Goal: Task Accomplishment & Management: Manage account settings

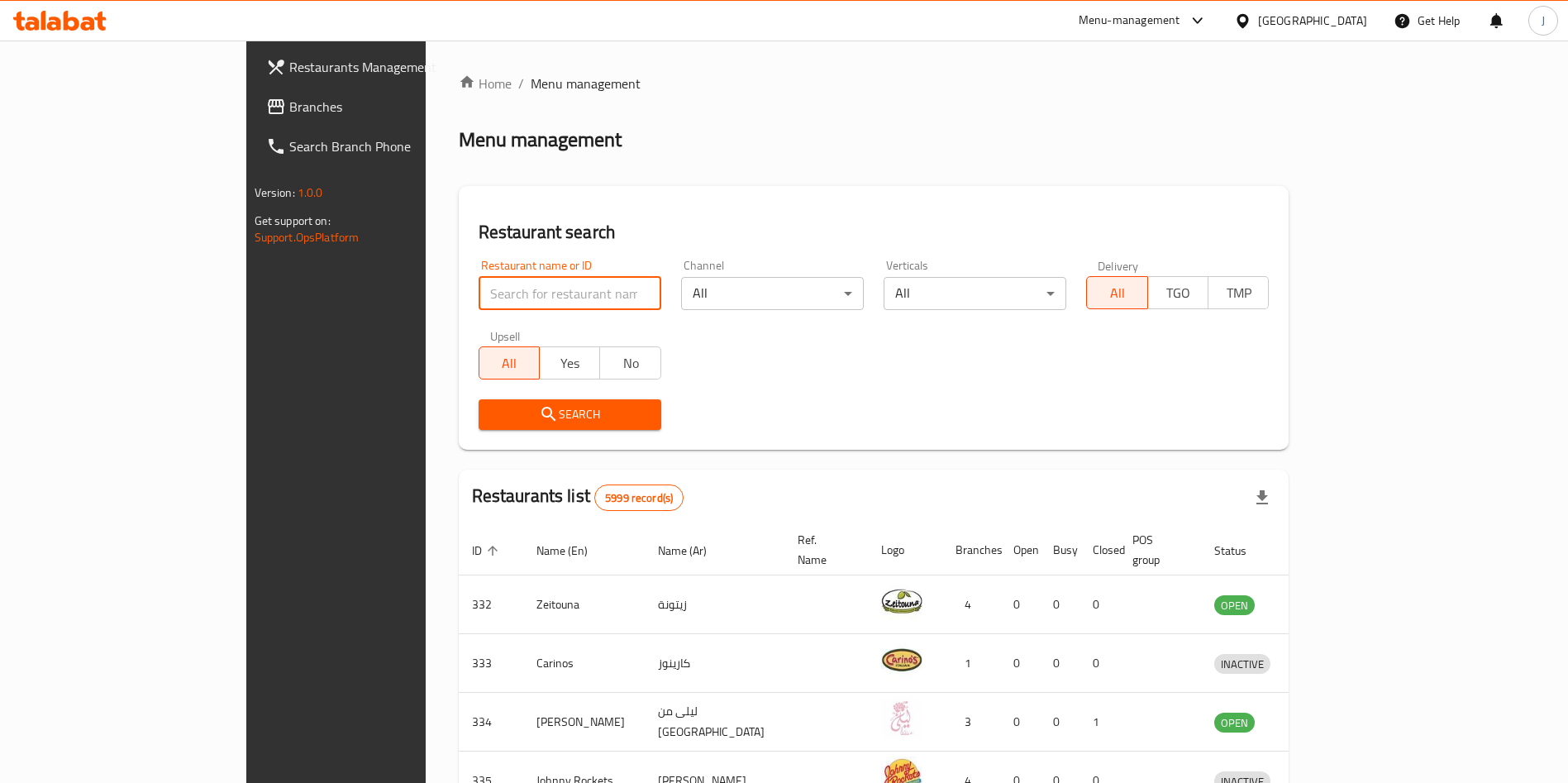
click at [513, 290] on input "search" at bounding box center [570, 293] width 182 height 33
type input "good wolf"
click button "Search" at bounding box center [570, 414] width 182 height 31
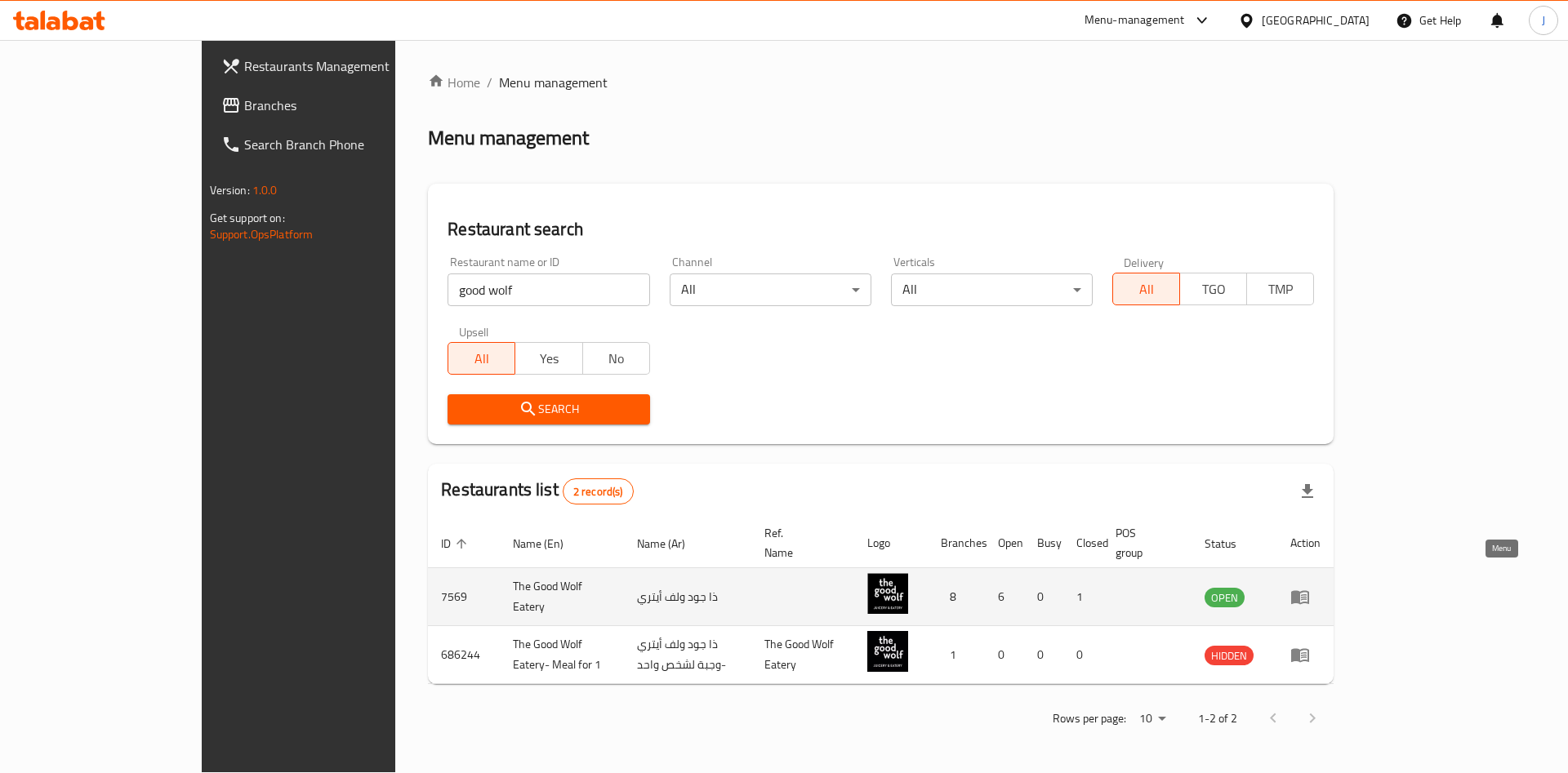
click at [1321, 587] on link "enhanced table" at bounding box center [1305, 596] width 31 height 20
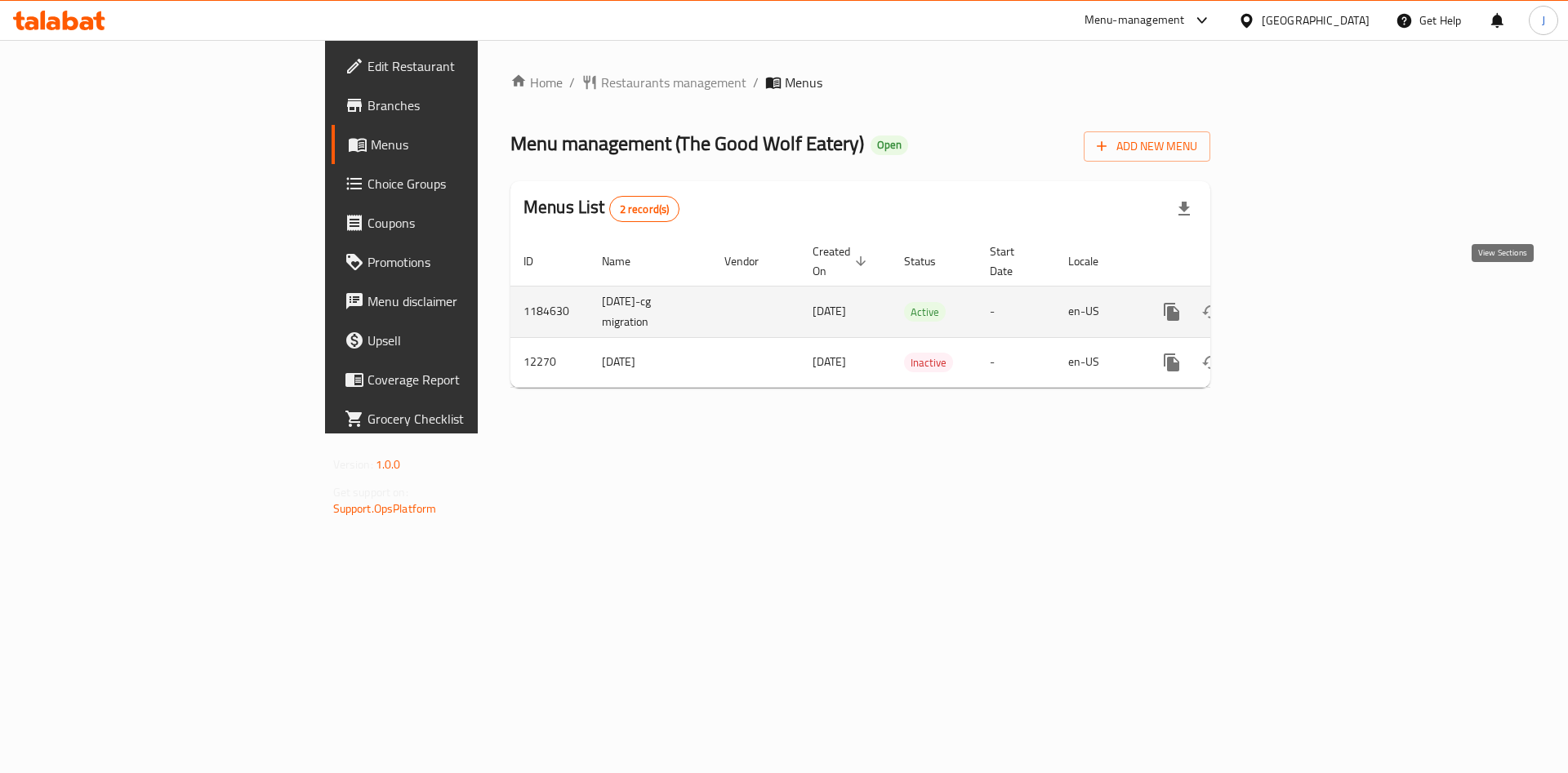
click at [1299, 302] on icon "enhanced table" at bounding box center [1289, 311] width 20 height 20
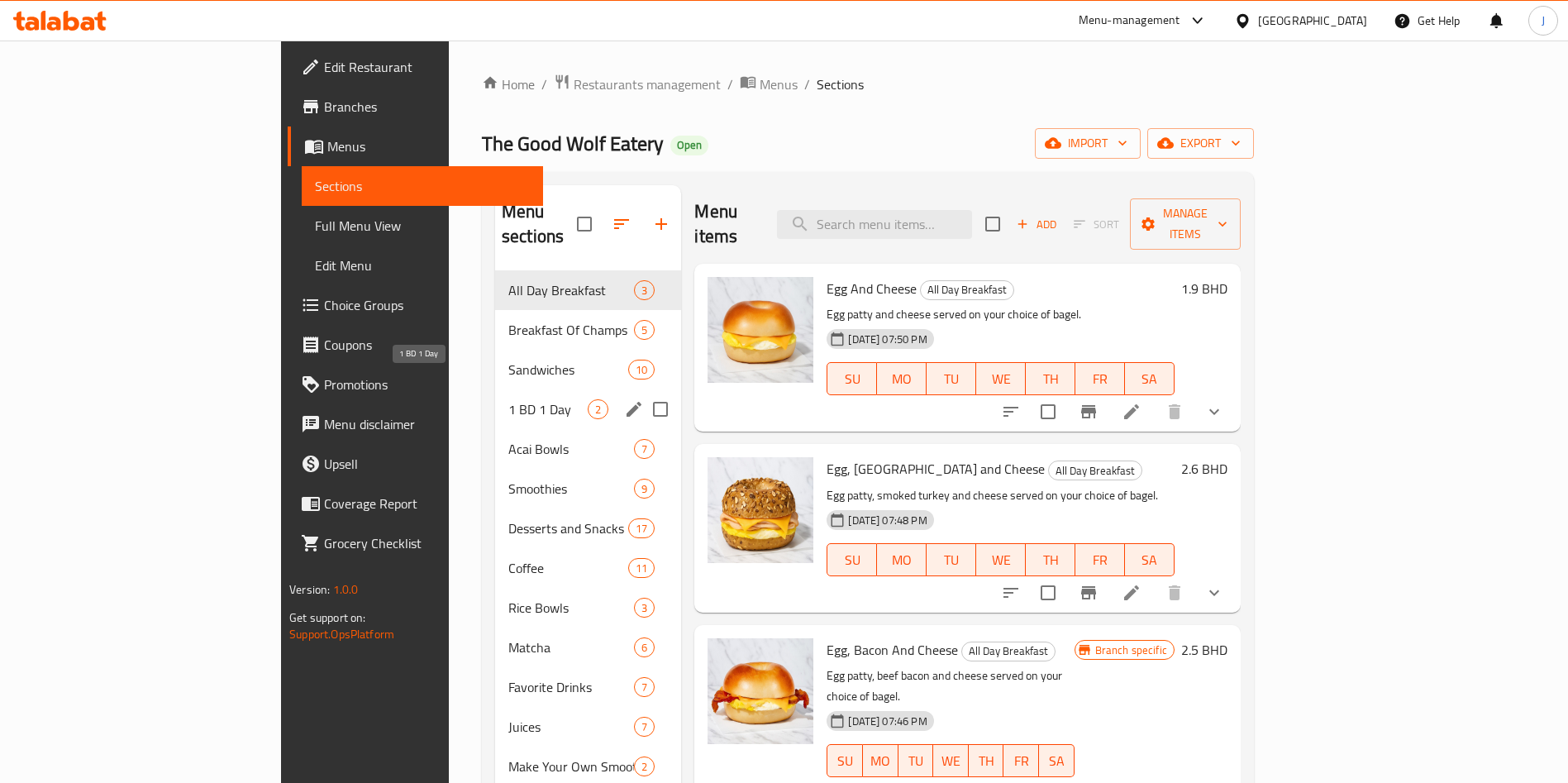
click at [508, 399] on span "1 BD 1 Day" at bounding box center [547, 408] width 79 height 20
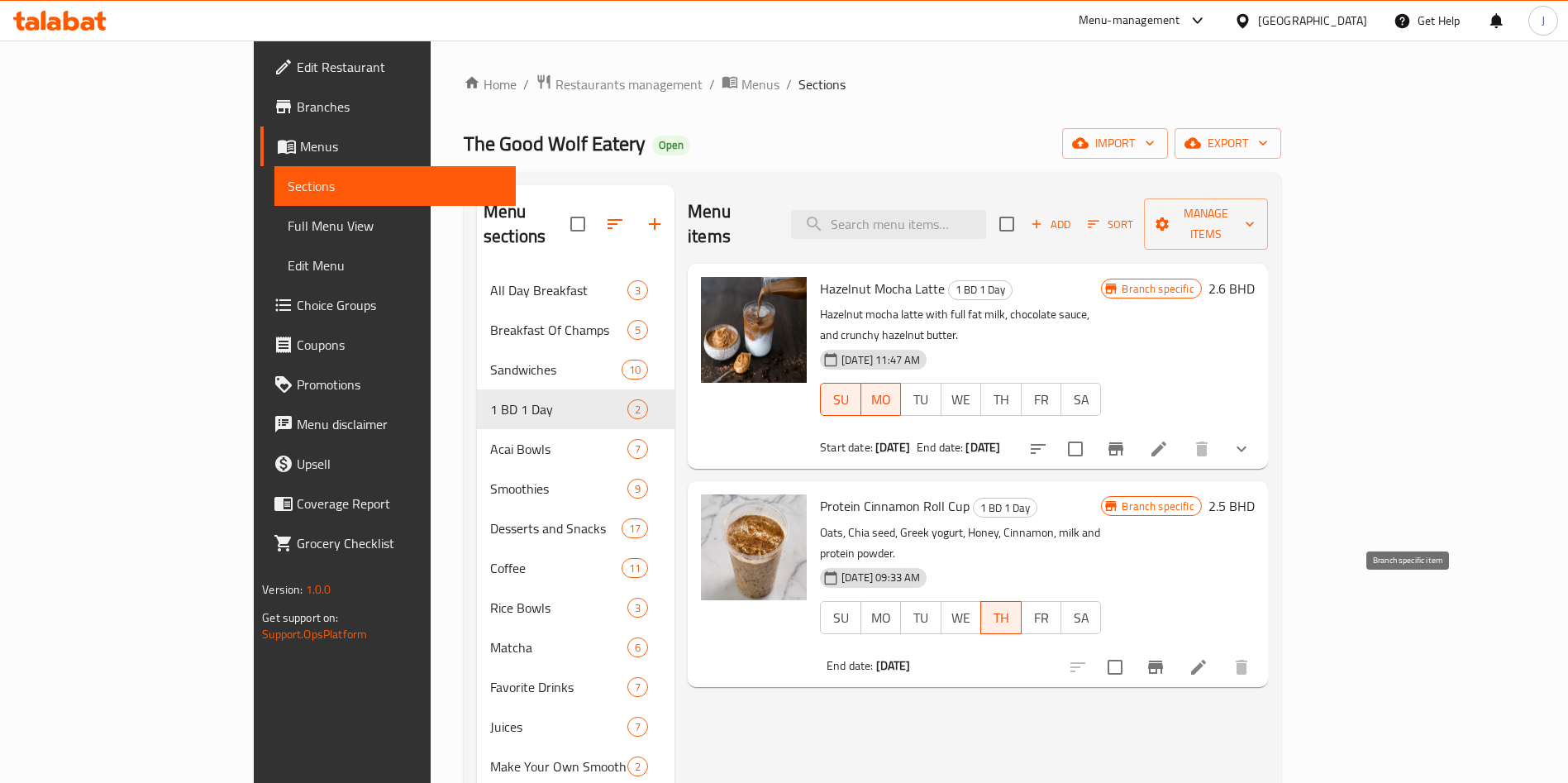
click at [1163, 661] on icon "Branch-specific-item" at bounding box center [1156, 667] width 15 height 13
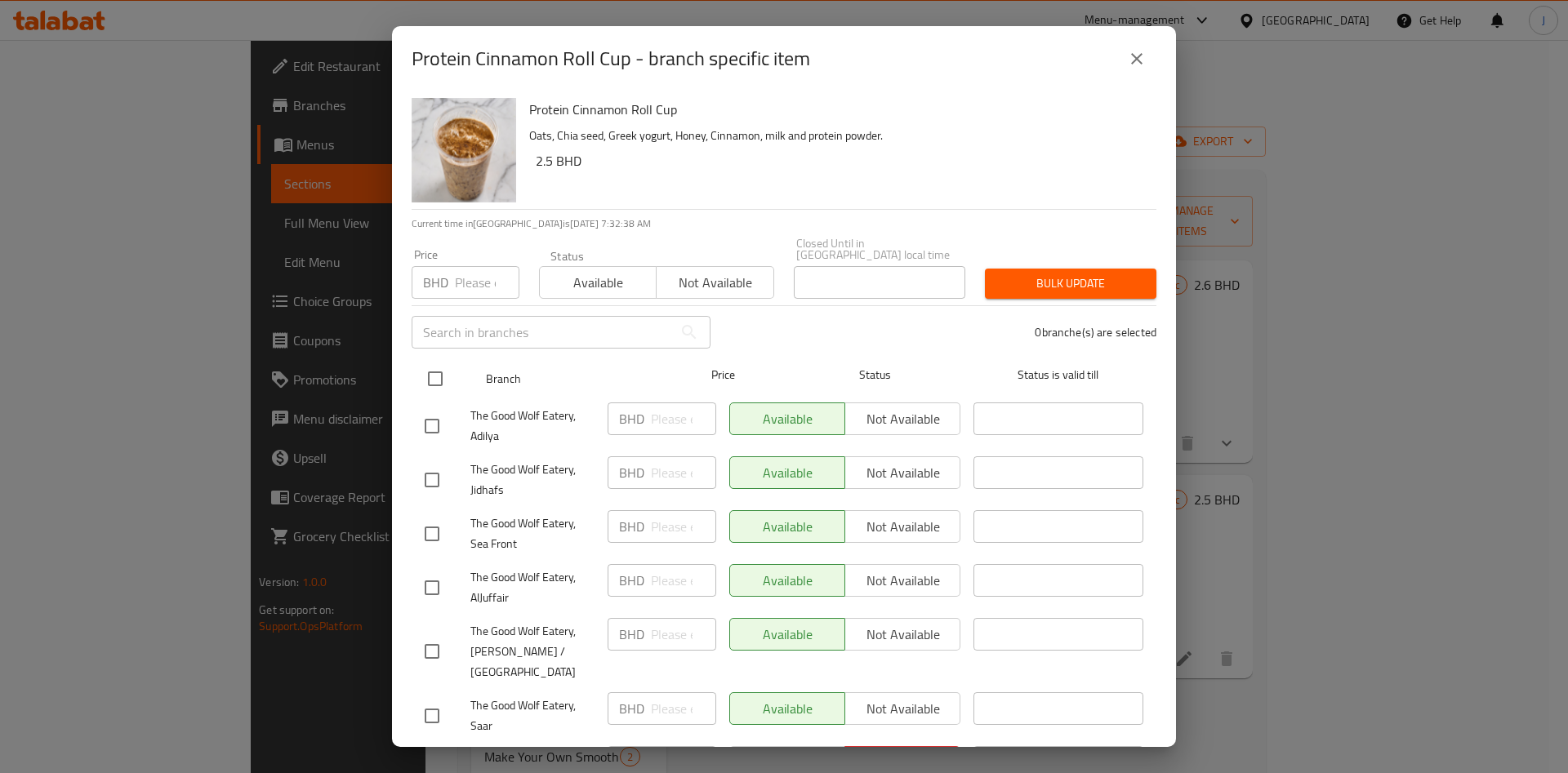
click at [434, 364] on input "checkbox" at bounding box center [435, 378] width 34 height 34
checkbox input "true"
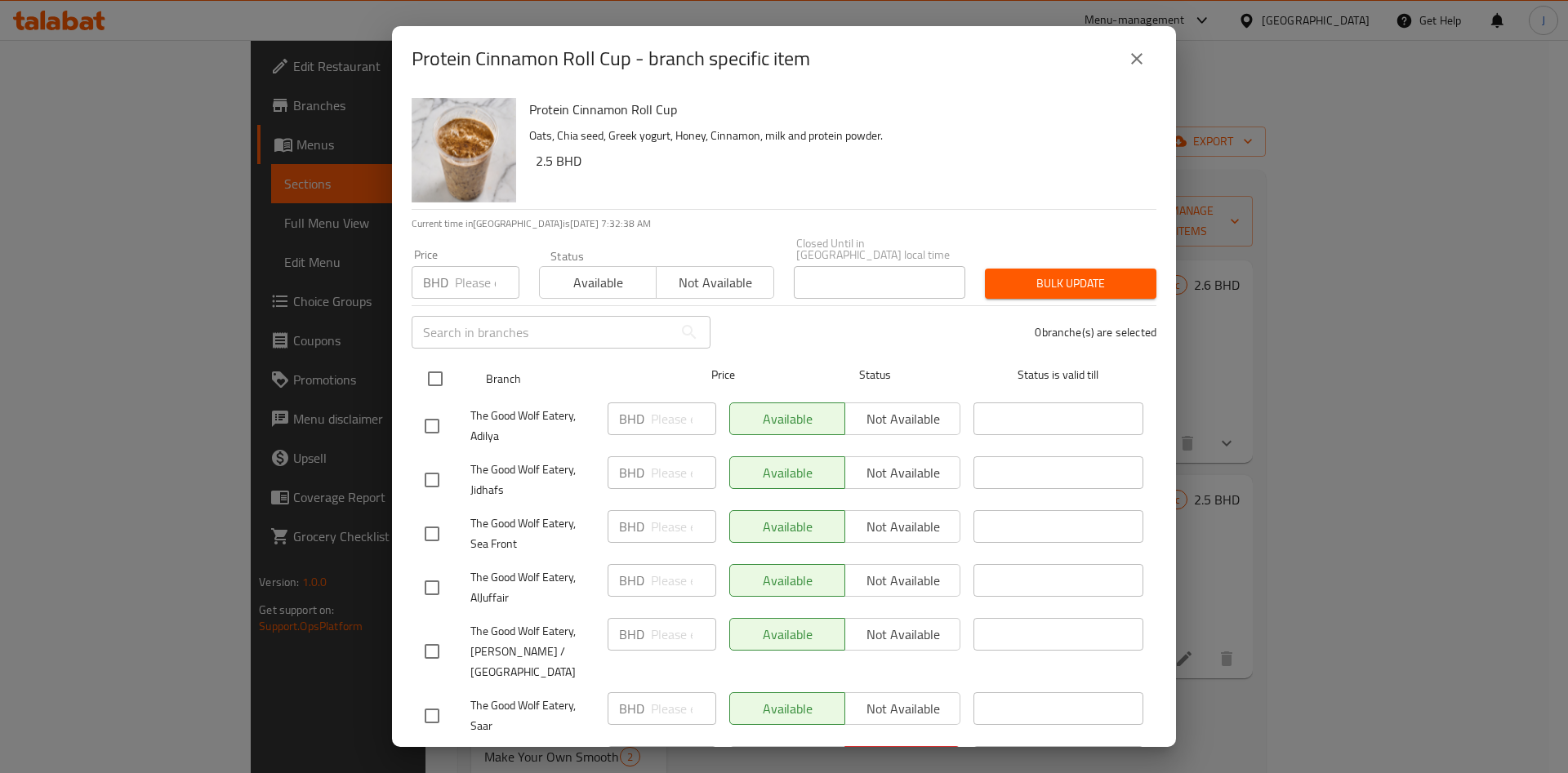
checkbox input "true"
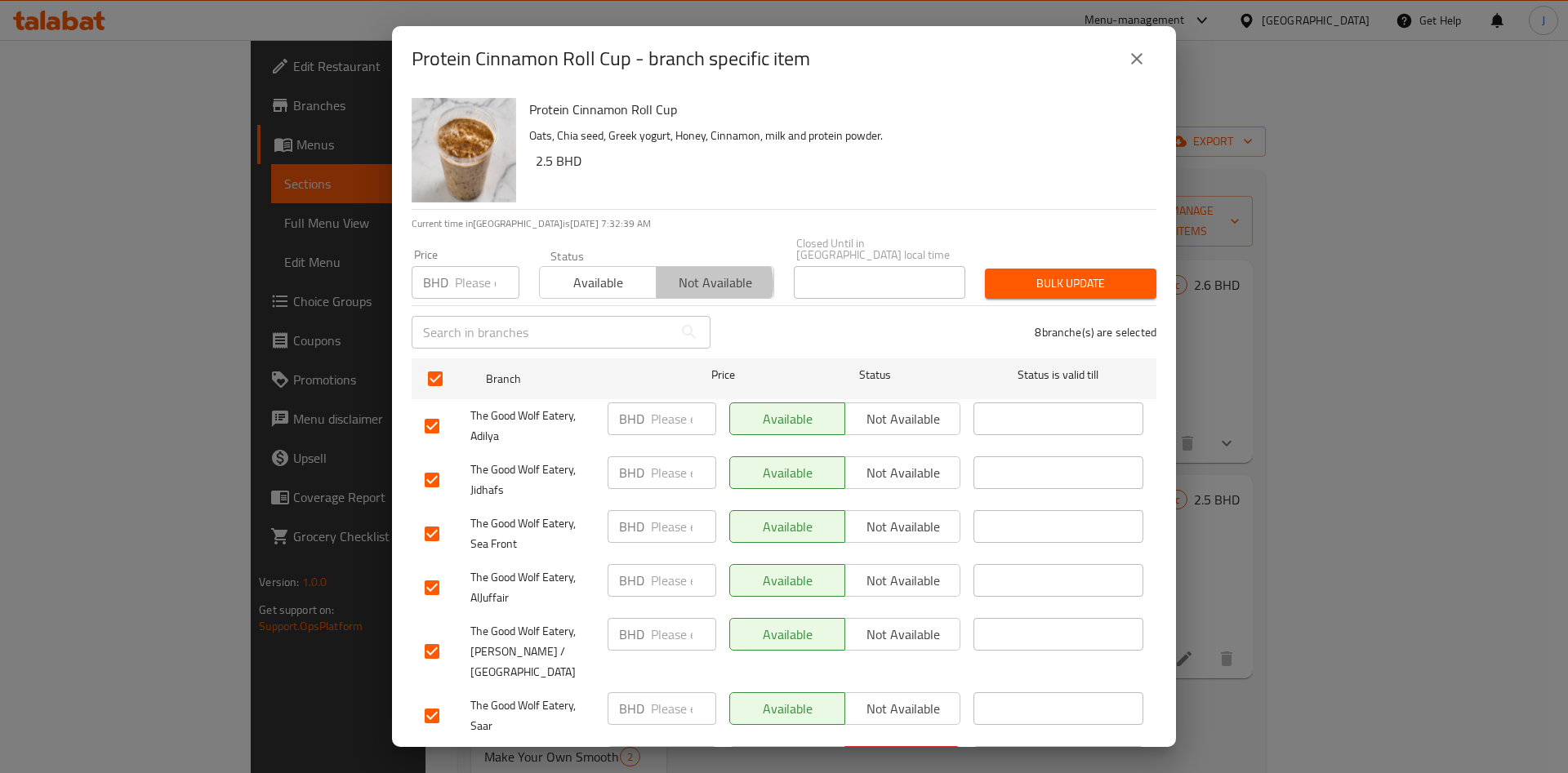
click at [686, 271] on span "Not available" at bounding box center [716, 282] width 104 height 23
click at [1065, 273] on span "Bulk update" at bounding box center [1071, 283] width 145 height 20
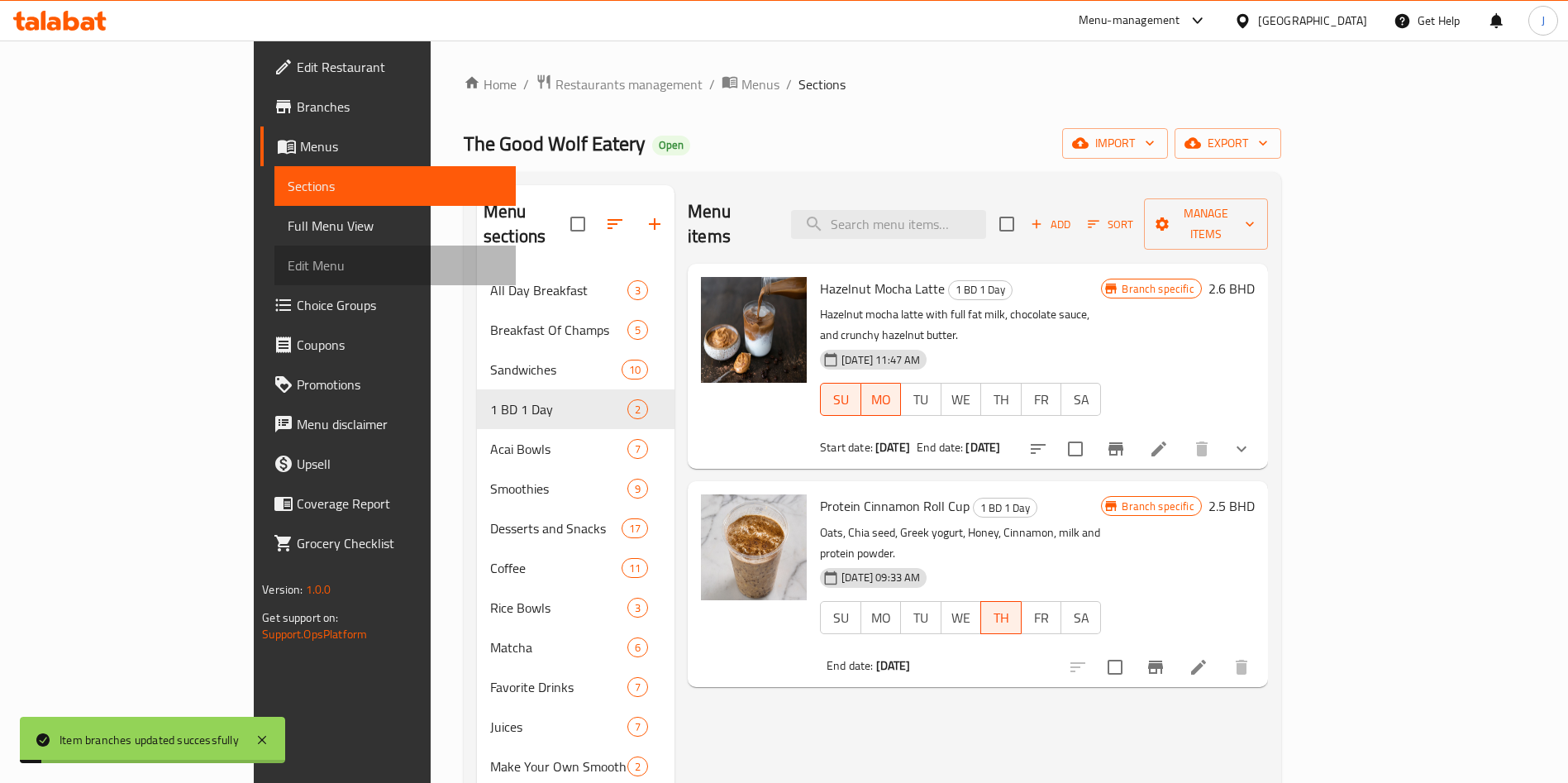
click at [288, 269] on span "Edit Menu" at bounding box center [395, 265] width 214 height 20
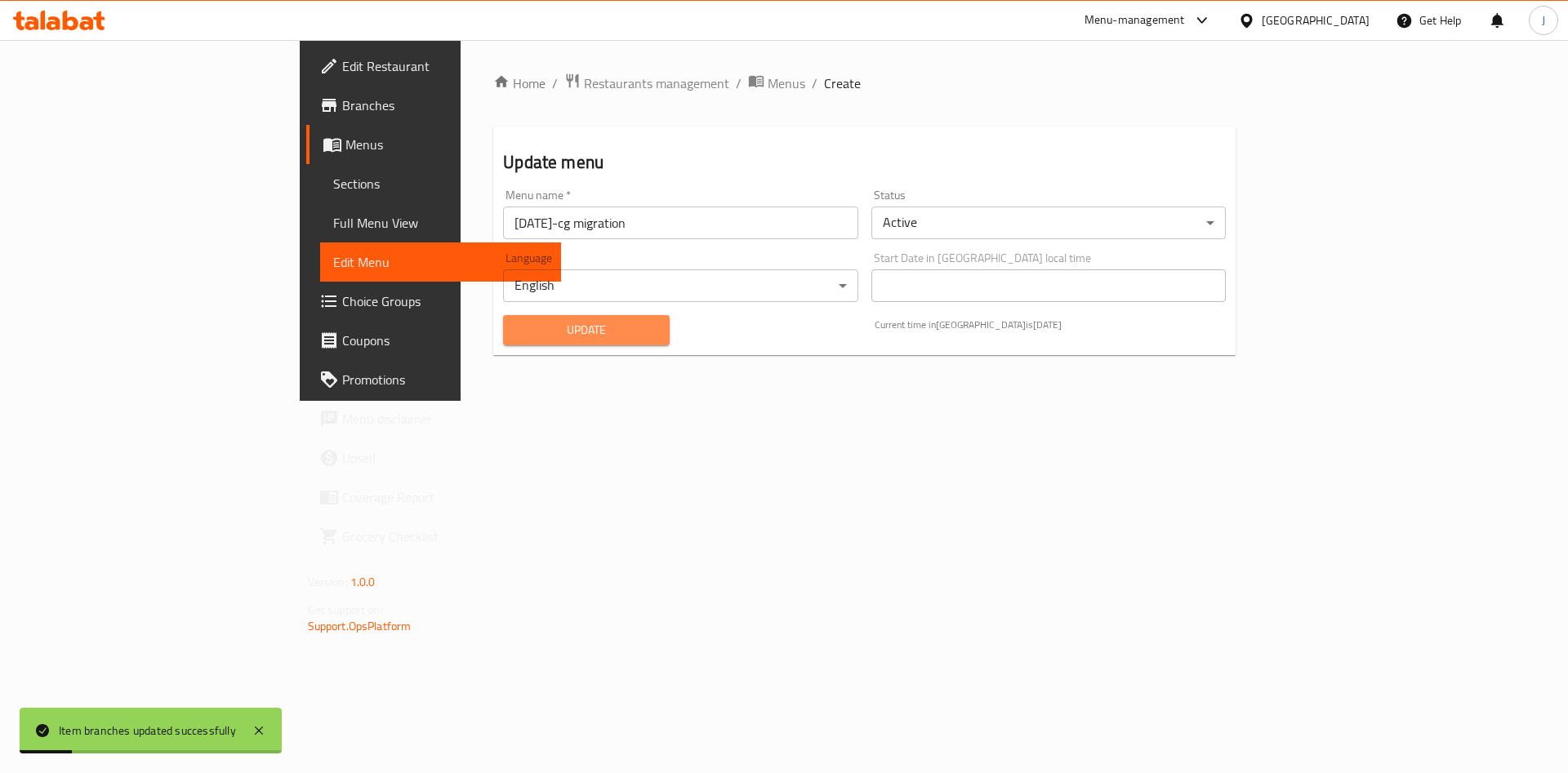
click at [516, 331] on span "Update" at bounding box center [586, 330] width 139 height 20
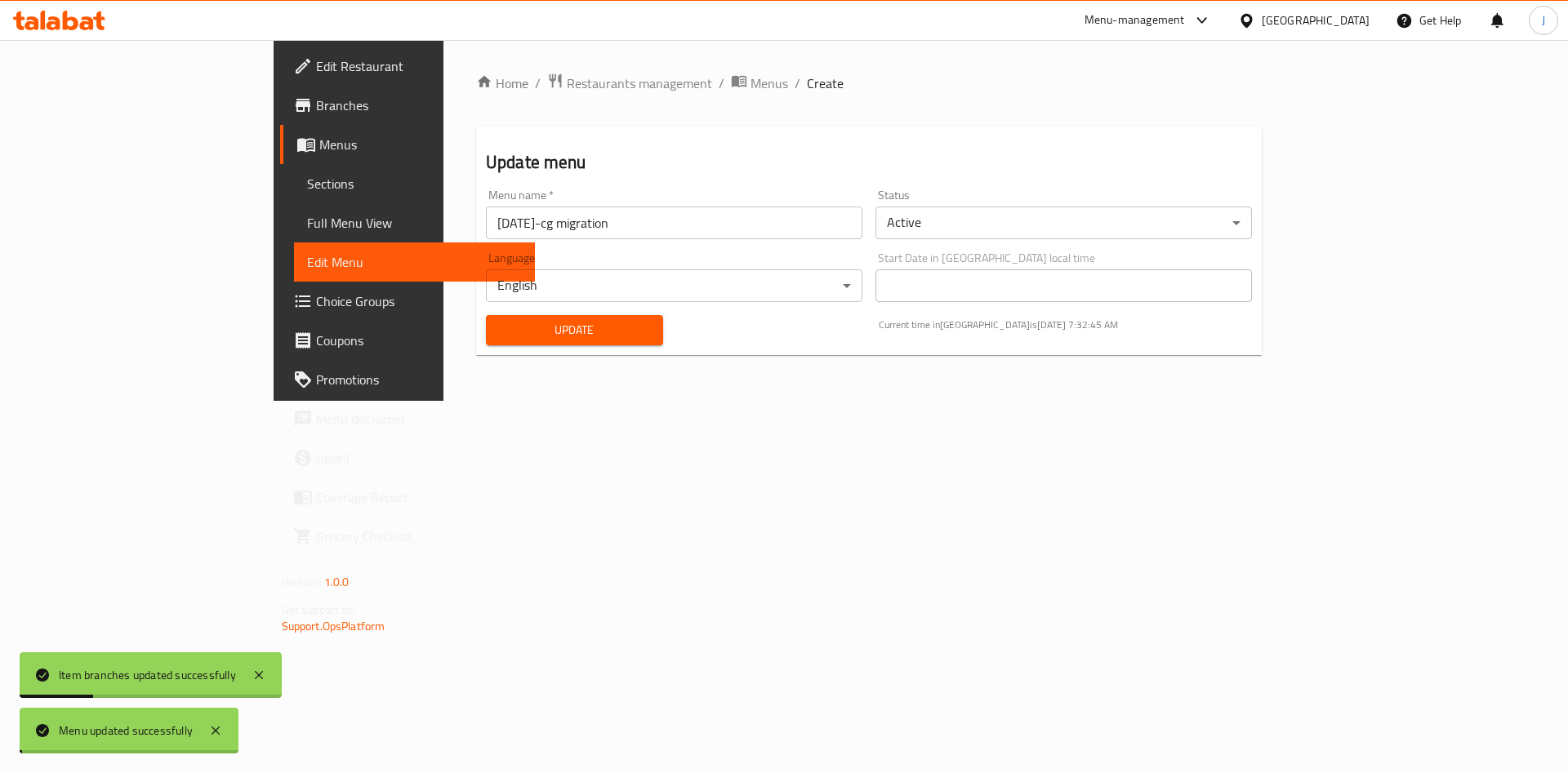
click at [499, 331] on span "Update" at bounding box center [574, 330] width 152 height 20
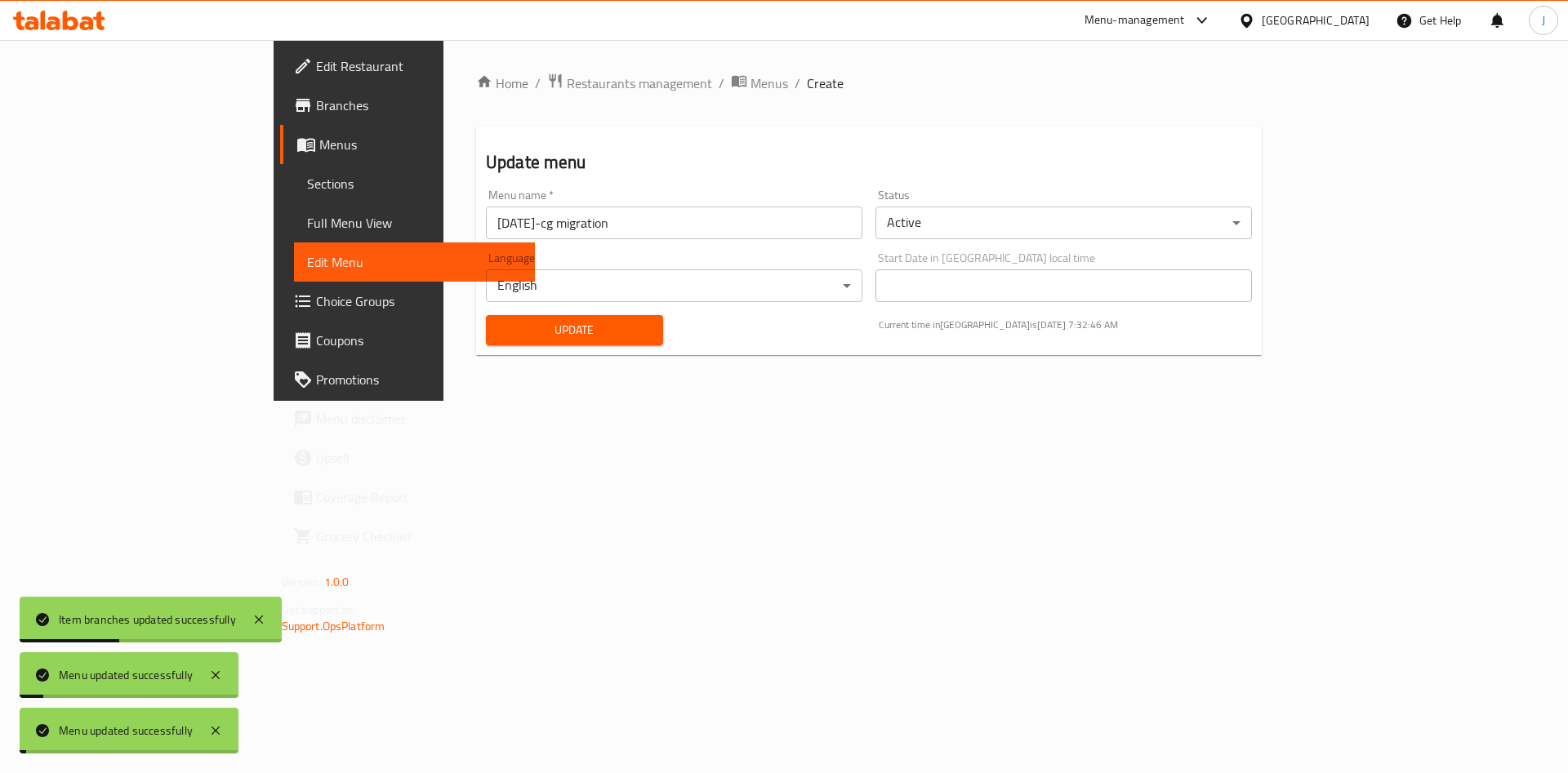
click at [307, 214] on span "Full Menu View" at bounding box center [415, 222] width 216 height 20
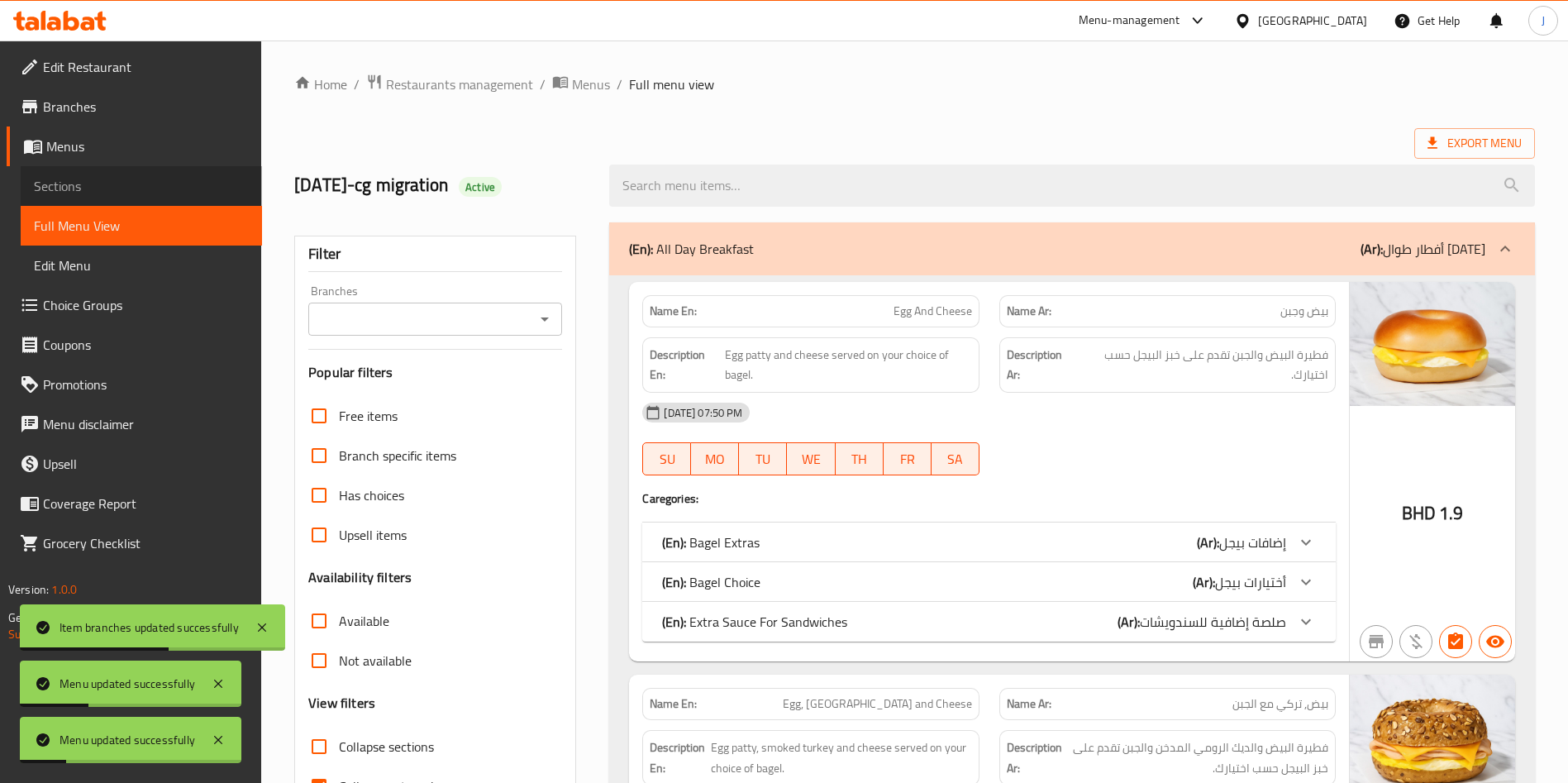
click at [105, 186] on span "Sections" at bounding box center [141, 185] width 214 height 20
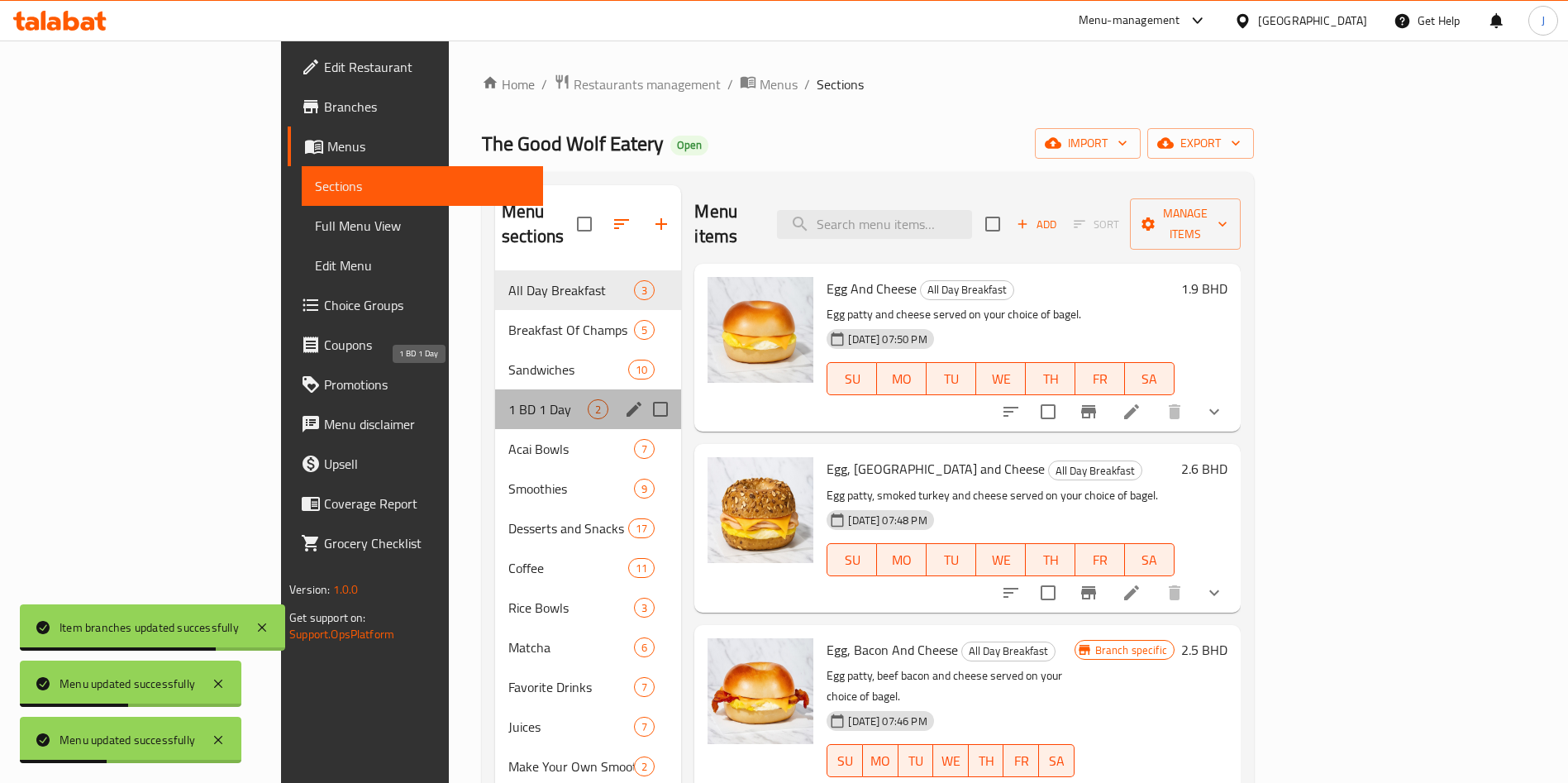
click at [508, 399] on span "1 BD 1 Day" at bounding box center [547, 408] width 79 height 20
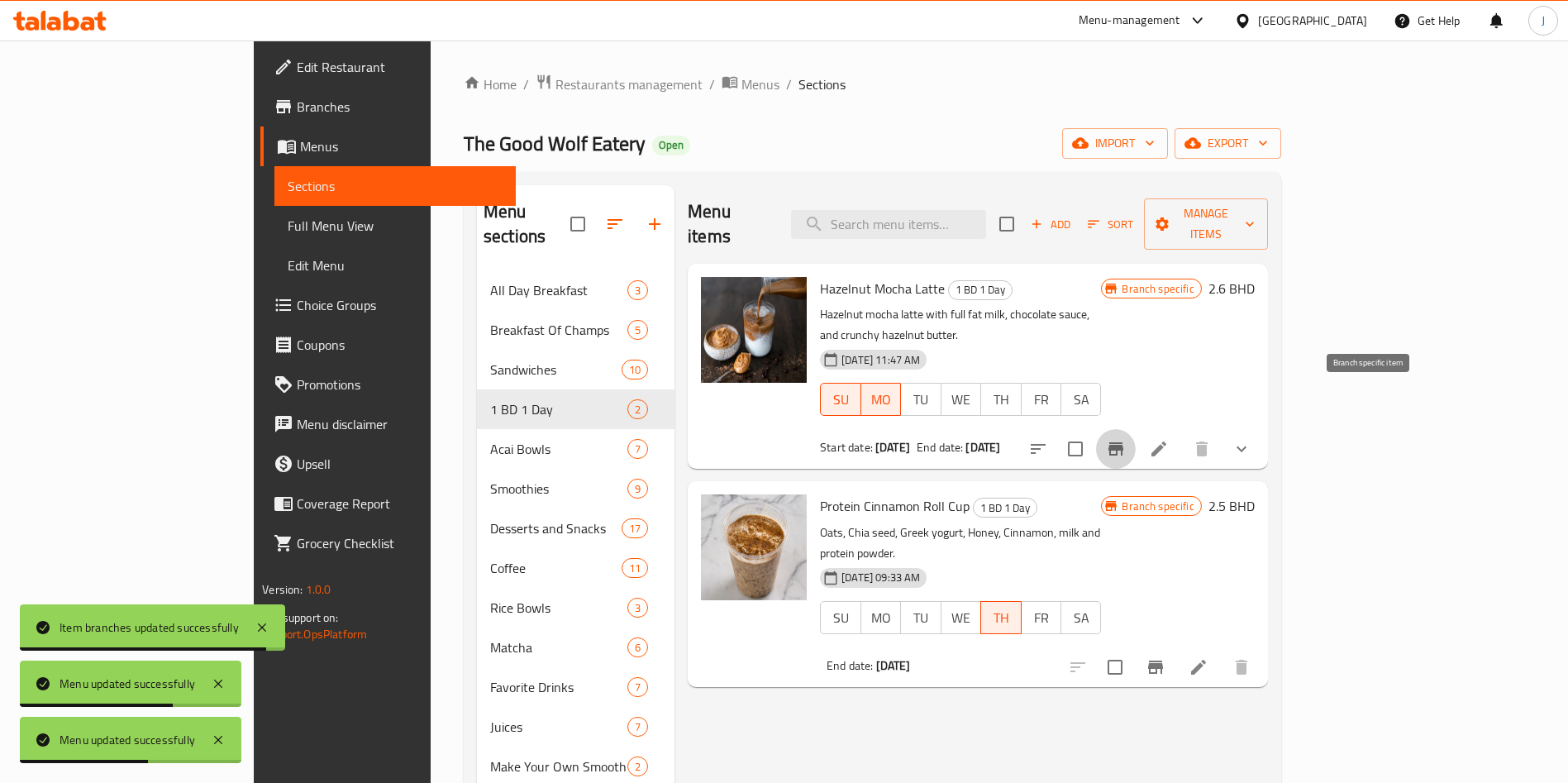
click at [1126, 439] on icon "Branch-specific-item" at bounding box center [1116, 449] width 20 height 20
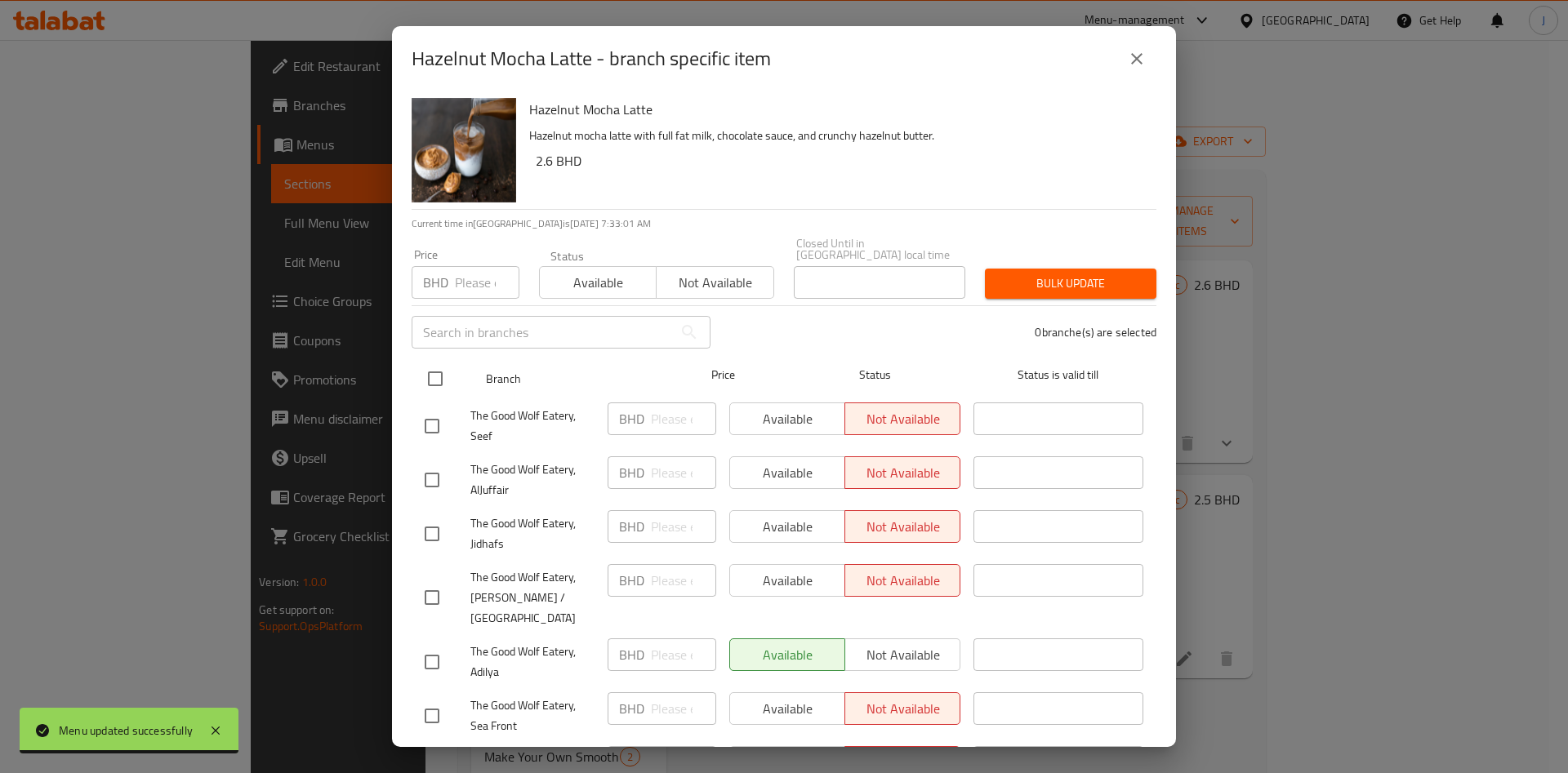
click at [441, 367] on input "checkbox" at bounding box center [435, 378] width 34 height 34
checkbox input "true"
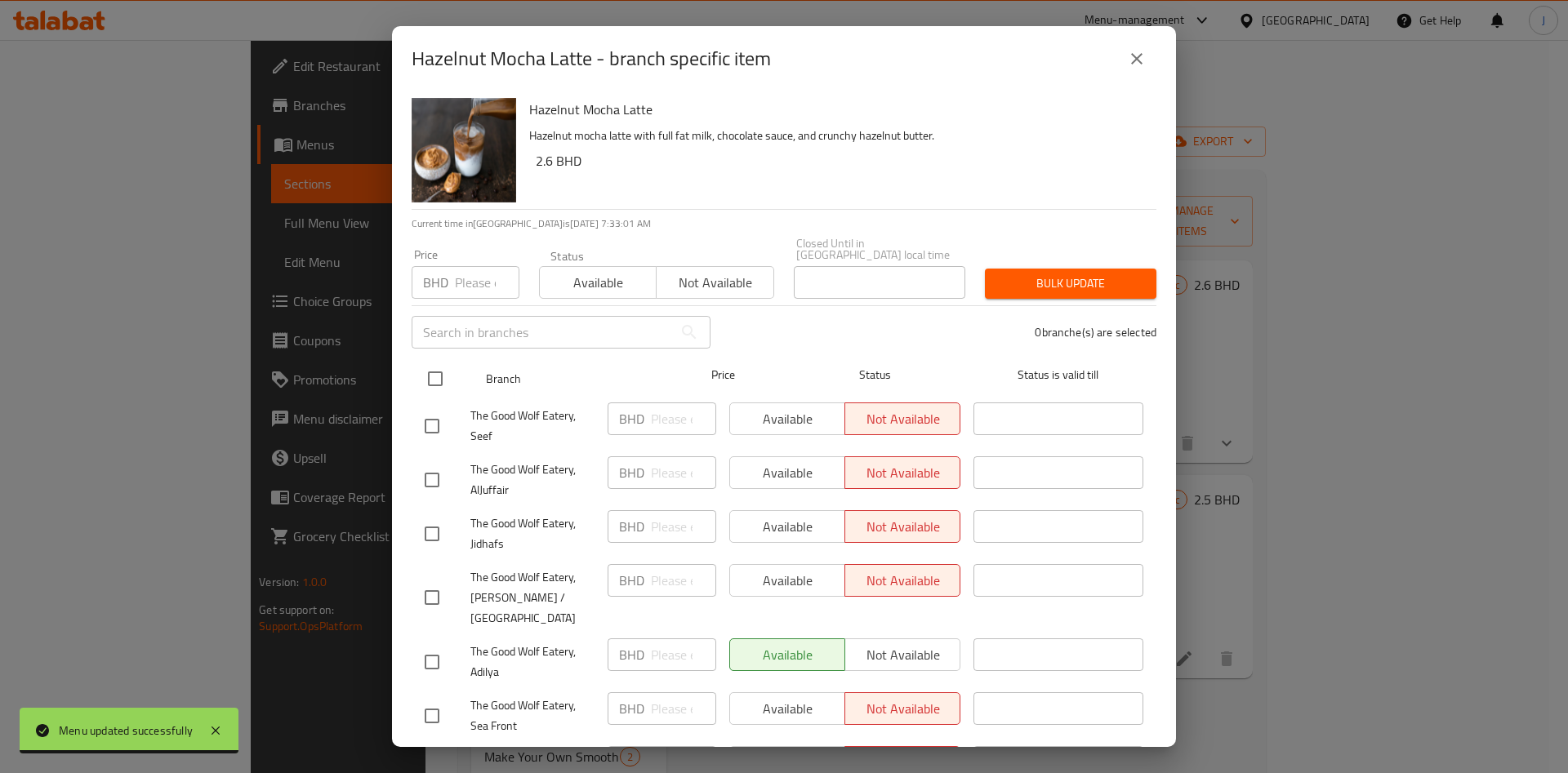
checkbox input "true"
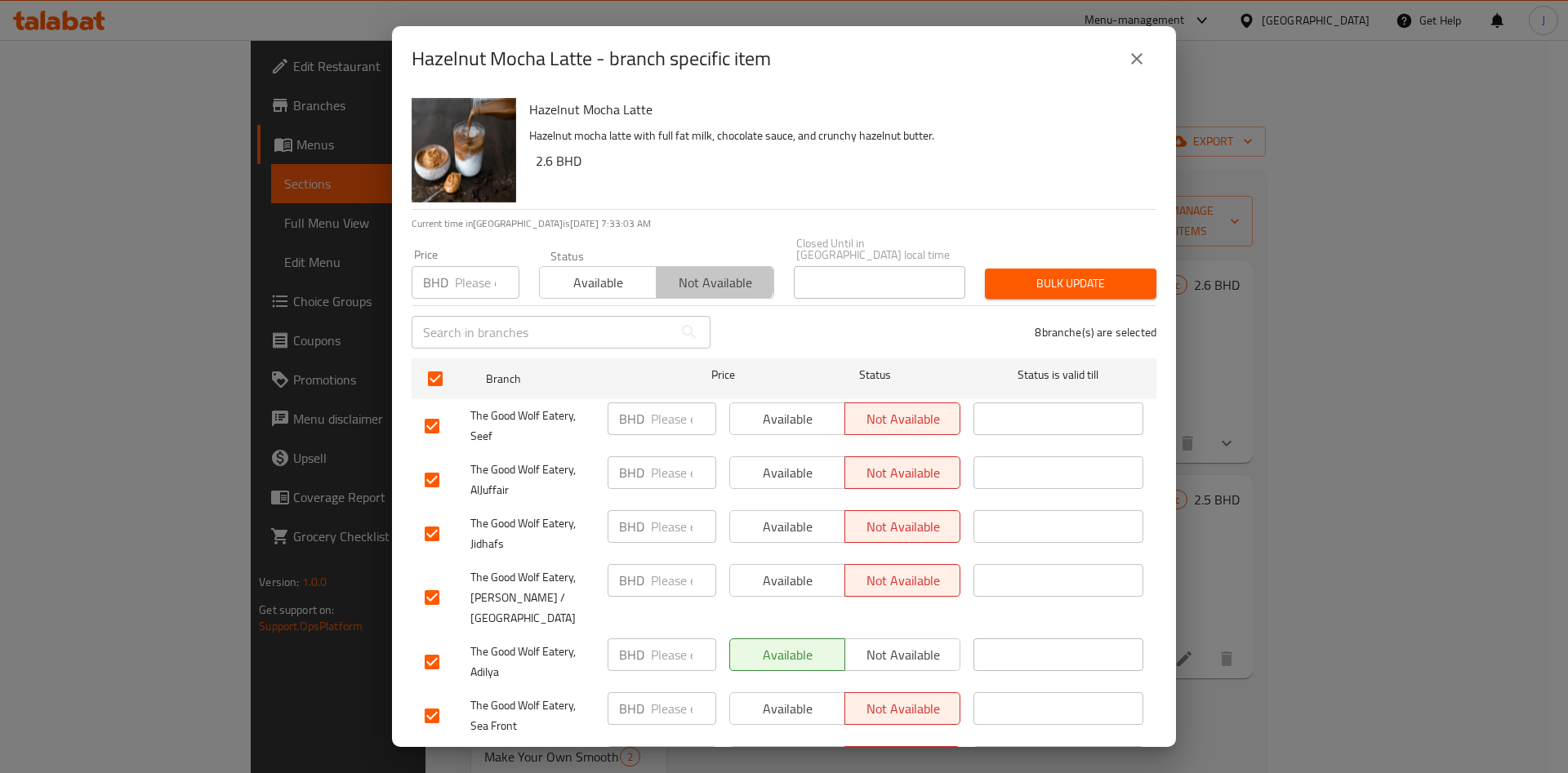
click at [705, 271] on span "Not available" at bounding box center [716, 282] width 104 height 23
click at [1096, 273] on span "Bulk update" at bounding box center [1071, 283] width 145 height 20
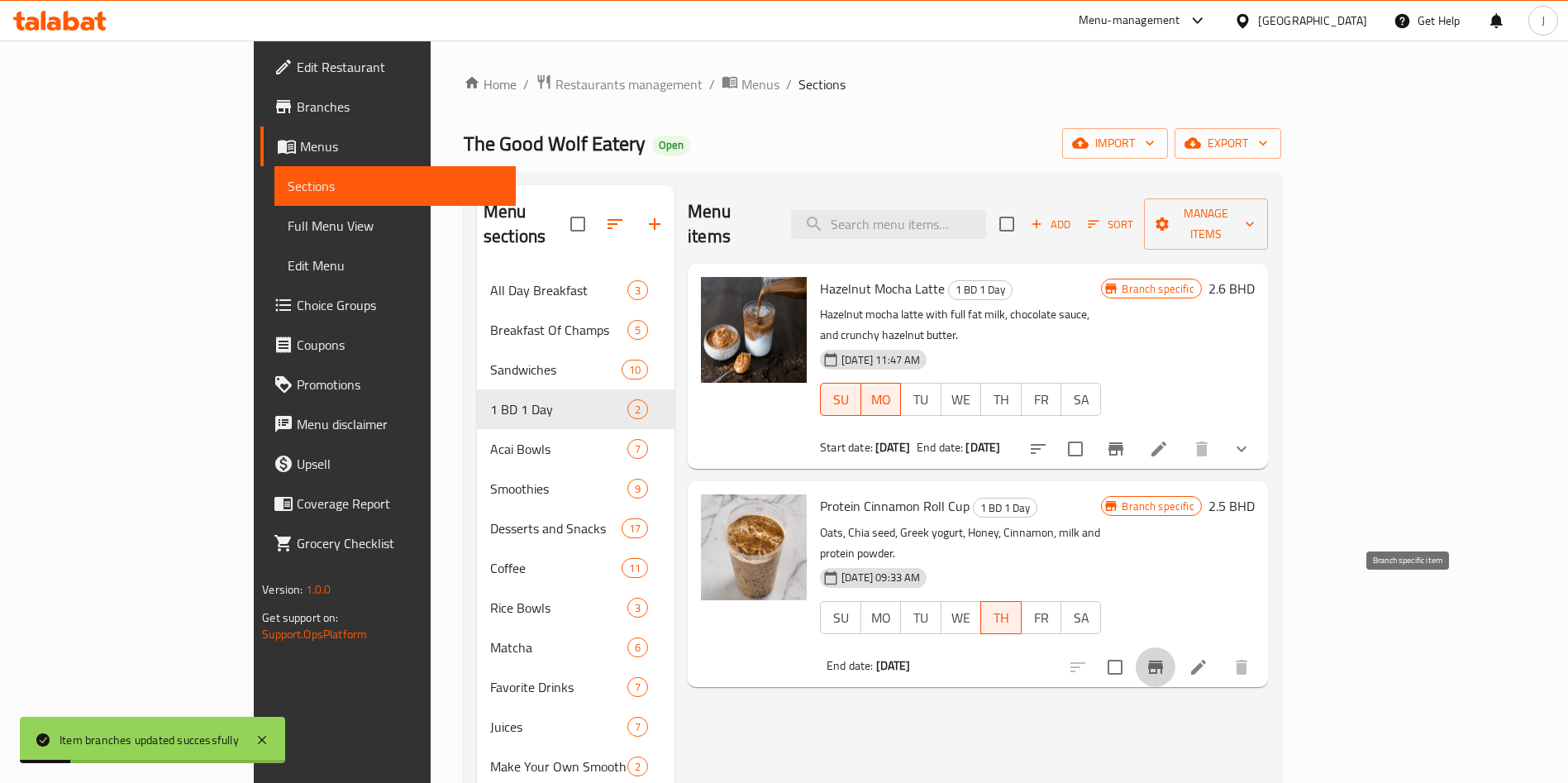
click at [1165, 658] on icon "Branch-specific-item" at bounding box center [1155, 667] width 20 height 20
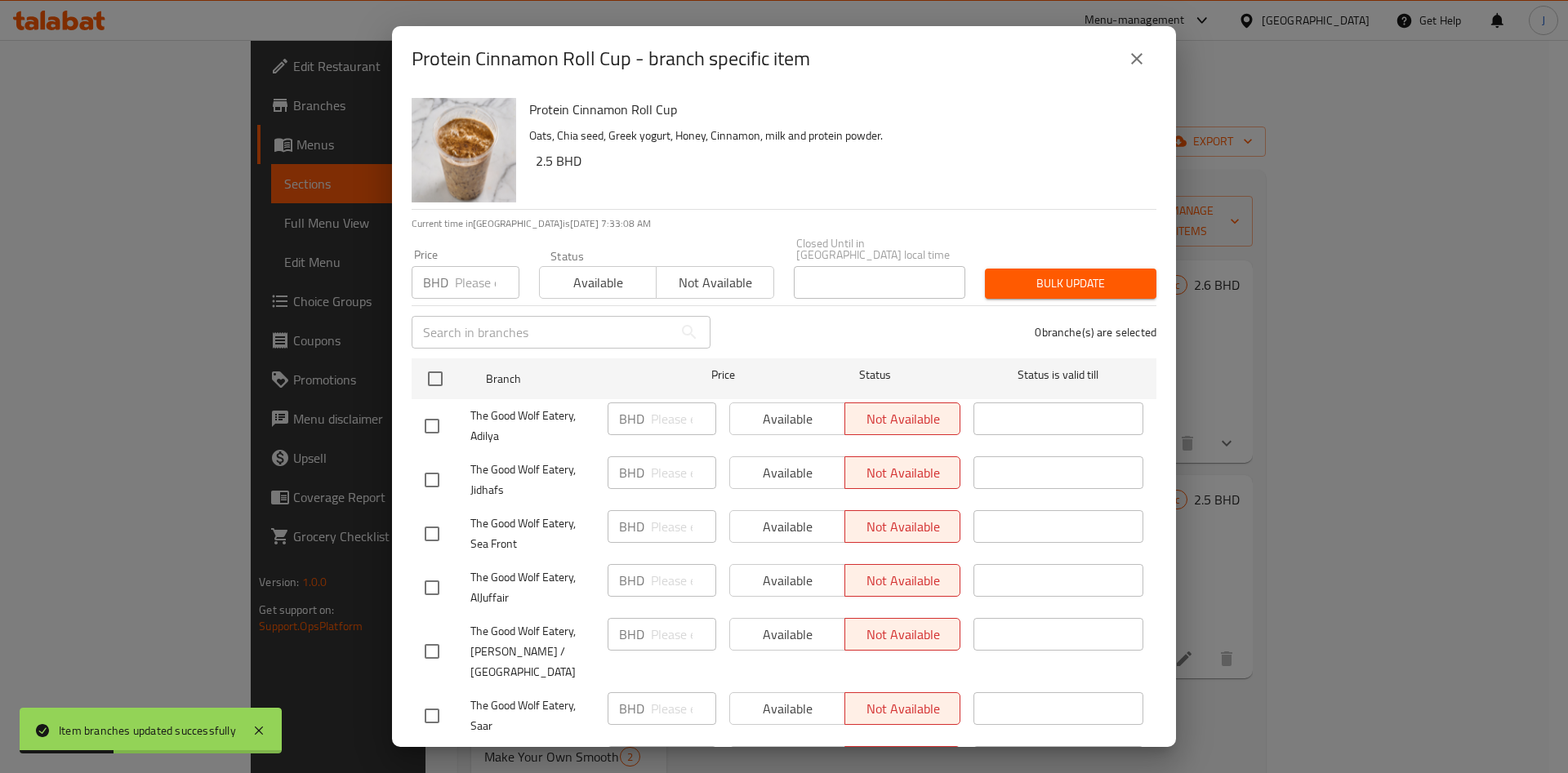
click at [1144, 61] on icon "close" at bounding box center [1137, 59] width 20 height 20
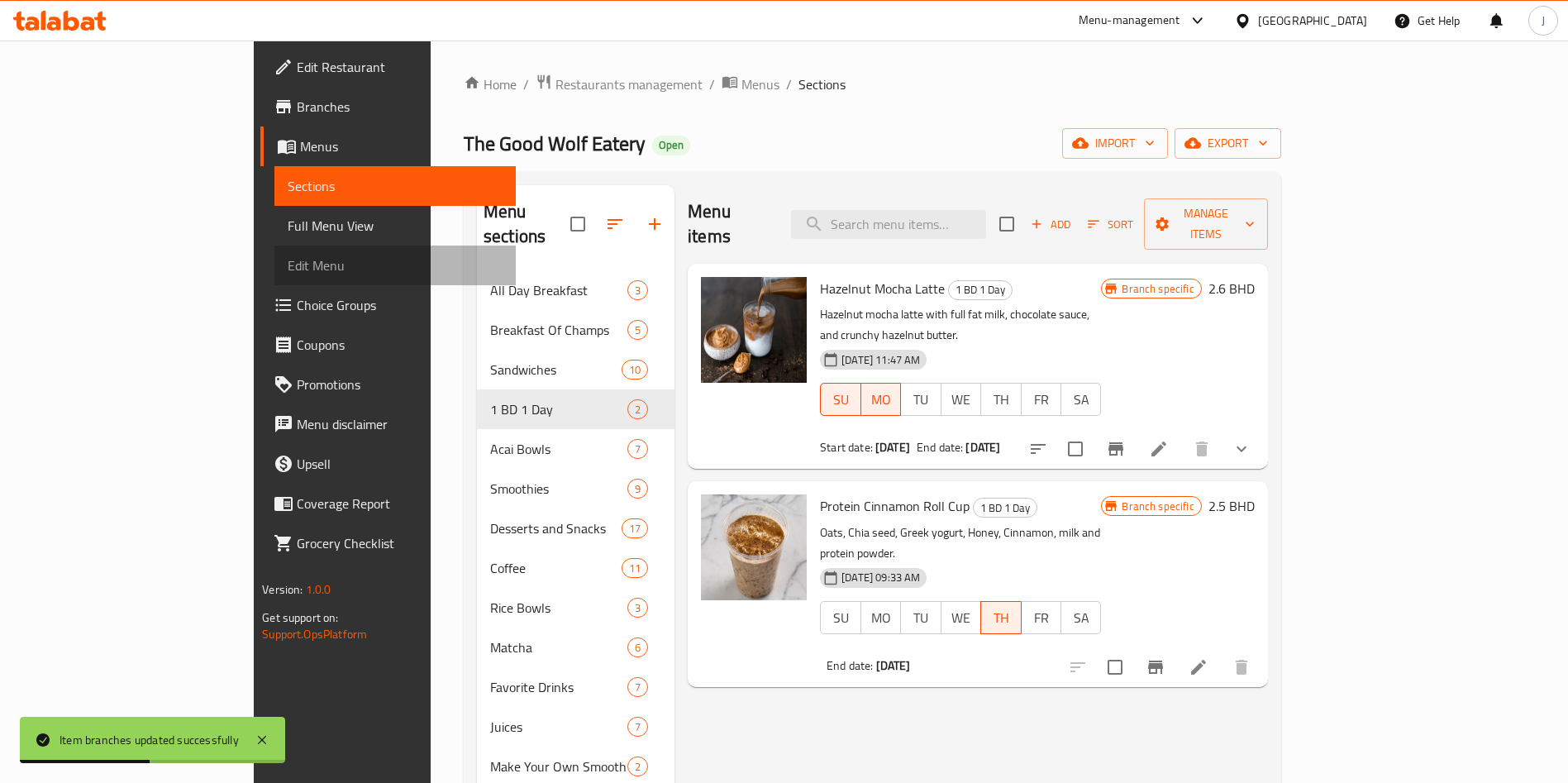
click at [275, 280] on link "Edit Menu" at bounding box center [395, 265] width 242 height 40
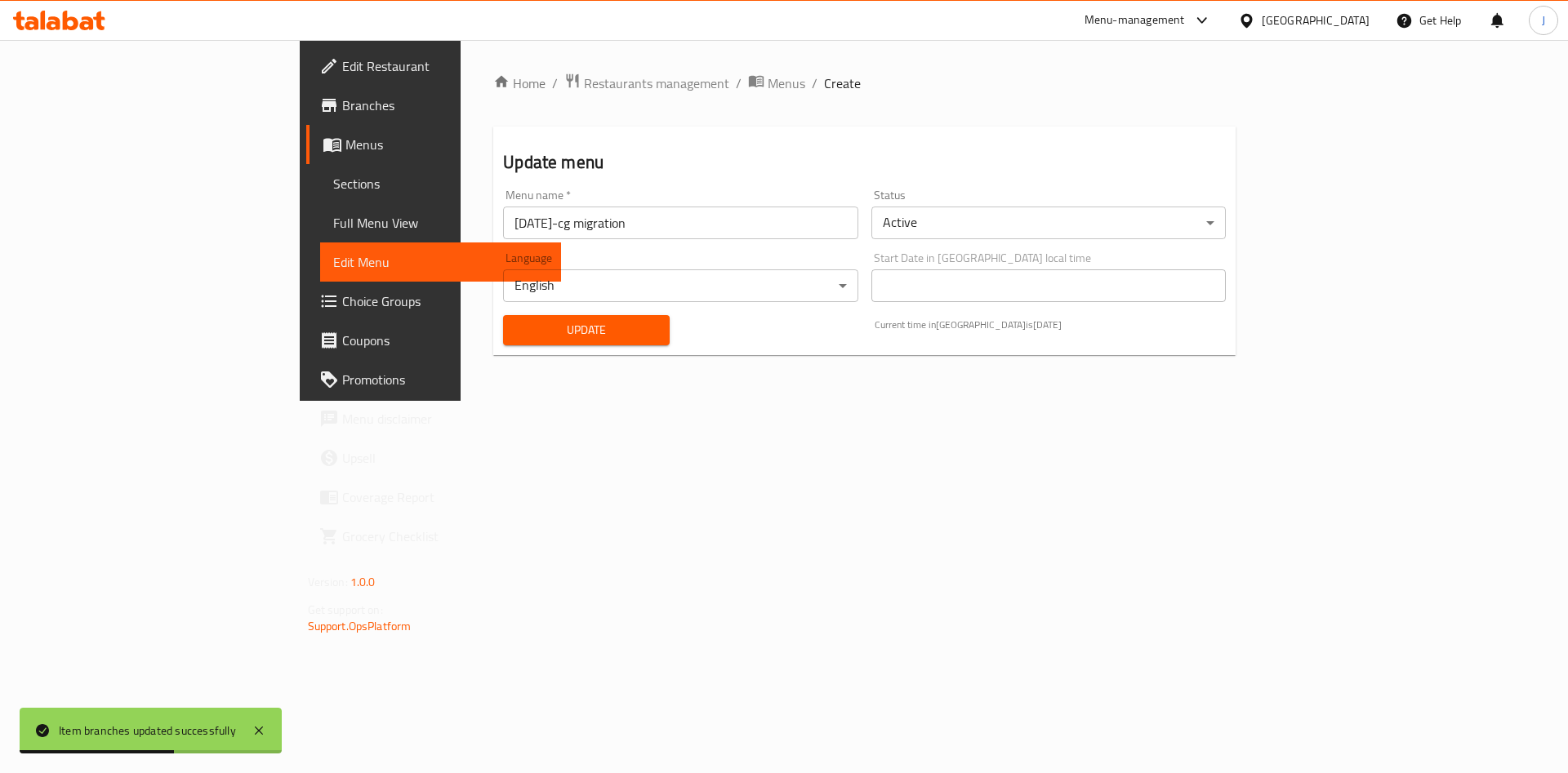
click at [503, 316] on button "Update" at bounding box center [586, 330] width 165 height 31
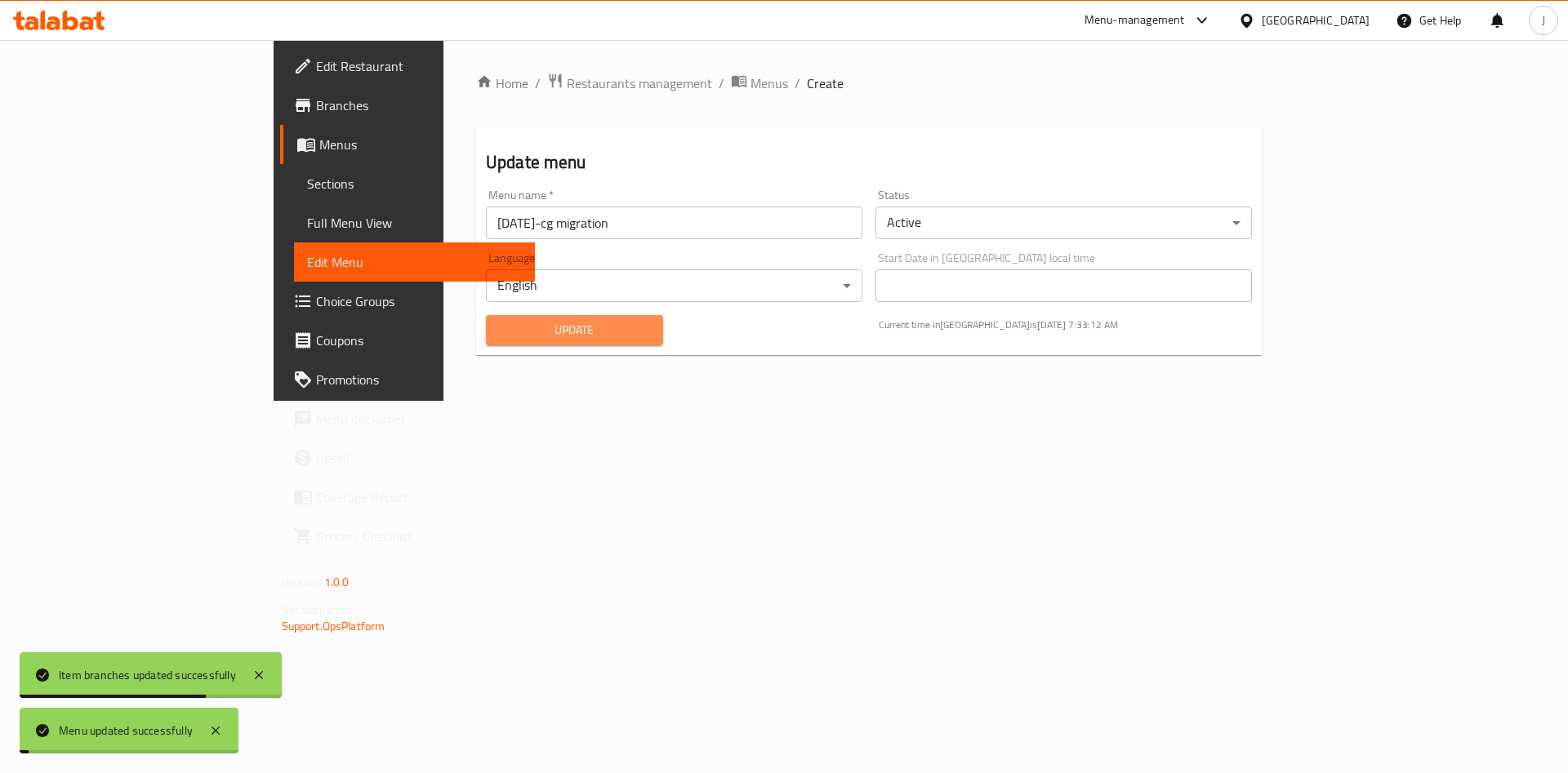
click at [499, 328] on span "Update" at bounding box center [574, 330] width 152 height 20
